Goal: Transaction & Acquisition: Subscribe to service/newsletter

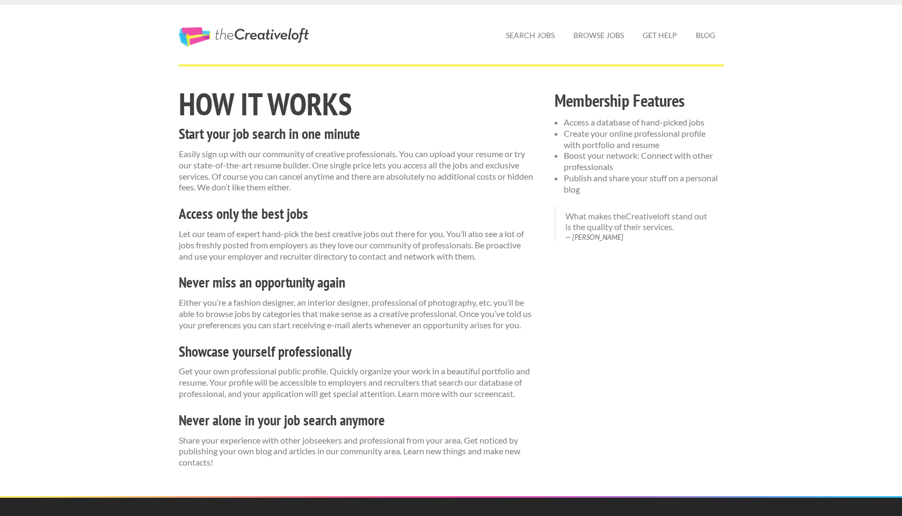
scroll to position [9, 0]
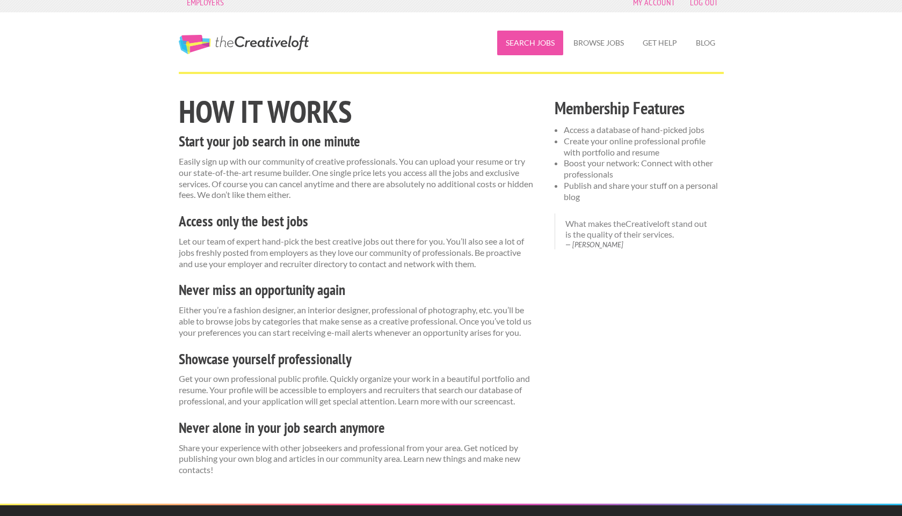
click at [522, 53] on link "Search Jobs" at bounding box center [530, 43] width 66 height 25
